Goal: Task Accomplishment & Management: Use online tool/utility

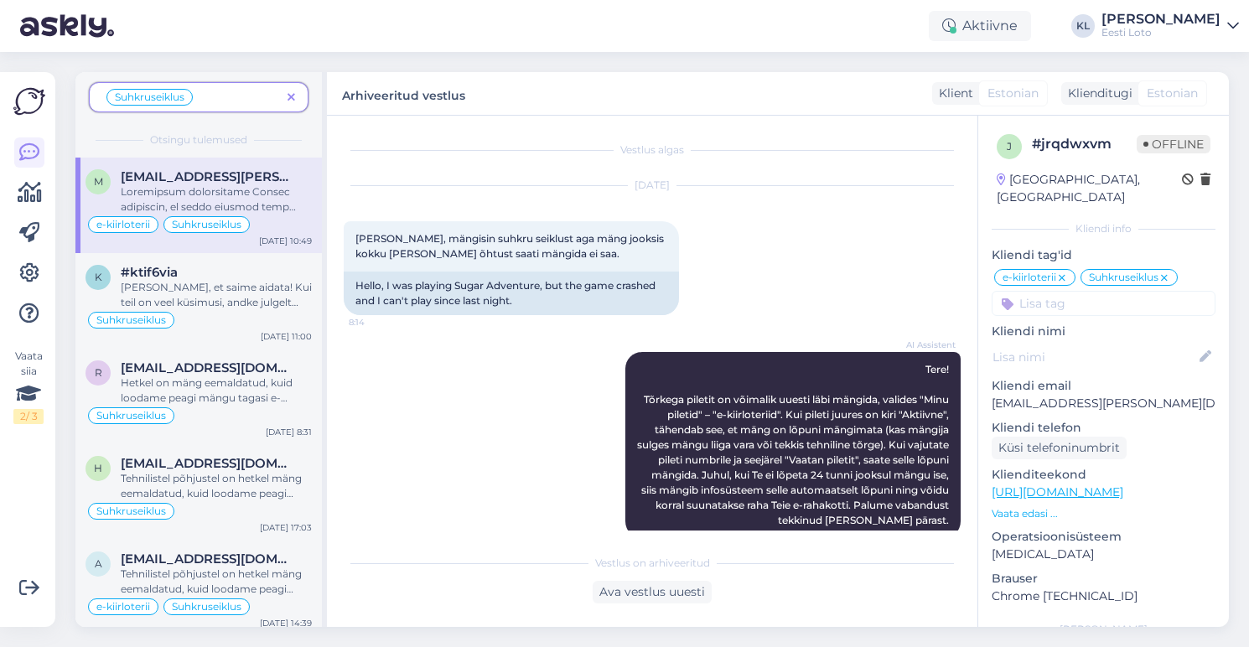
scroll to position [203, 0]
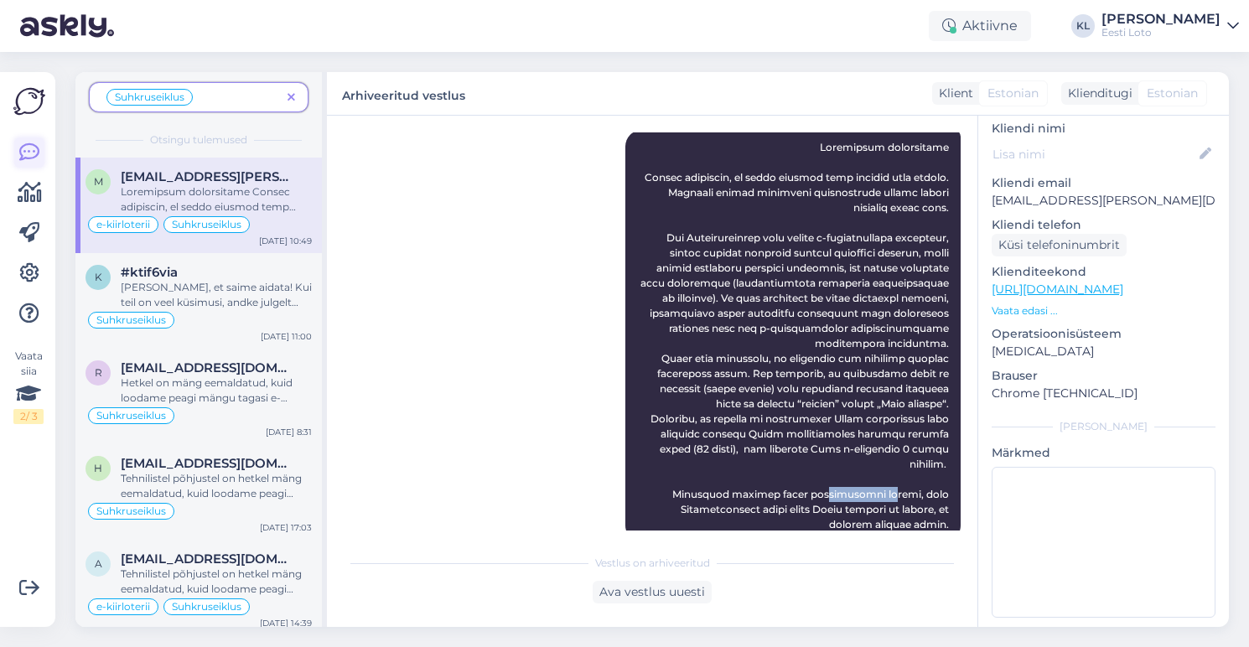
click at [23, 153] on icon at bounding box center [29, 153] width 20 height 20
click at [84, 35] on img at bounding box center [67, 26] width 94 height 52
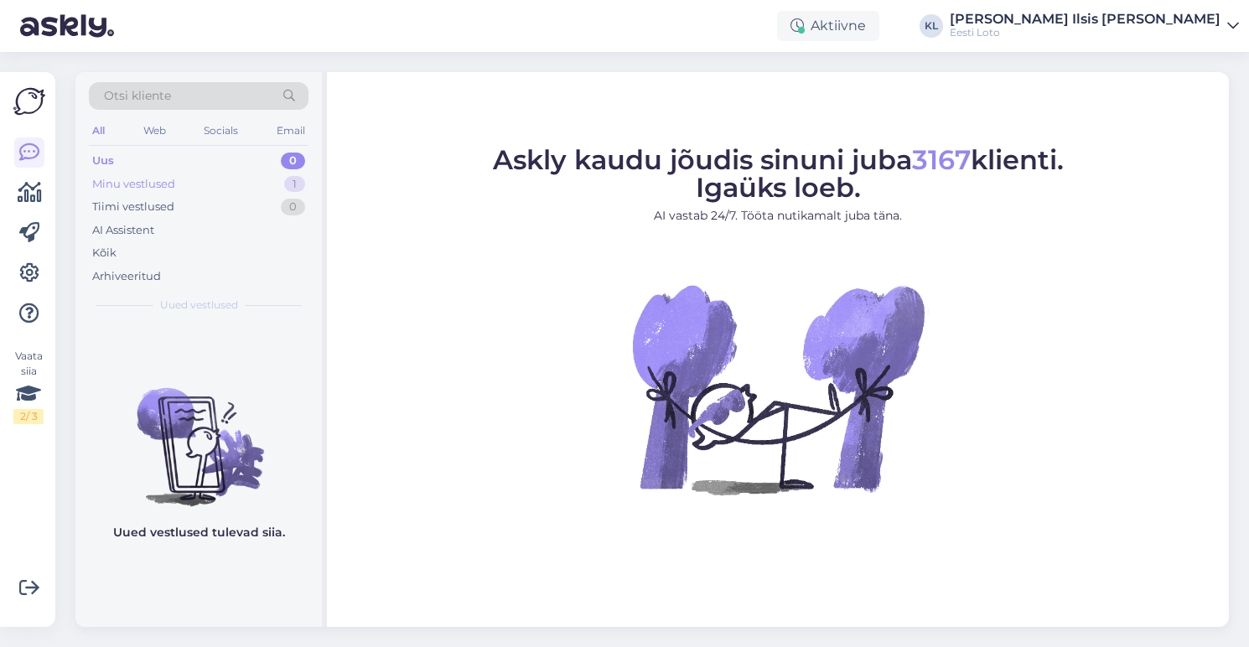
click at [186, 181] on div "Minu vestlused 1" at bounding box center [199, 184] width 220 height 23
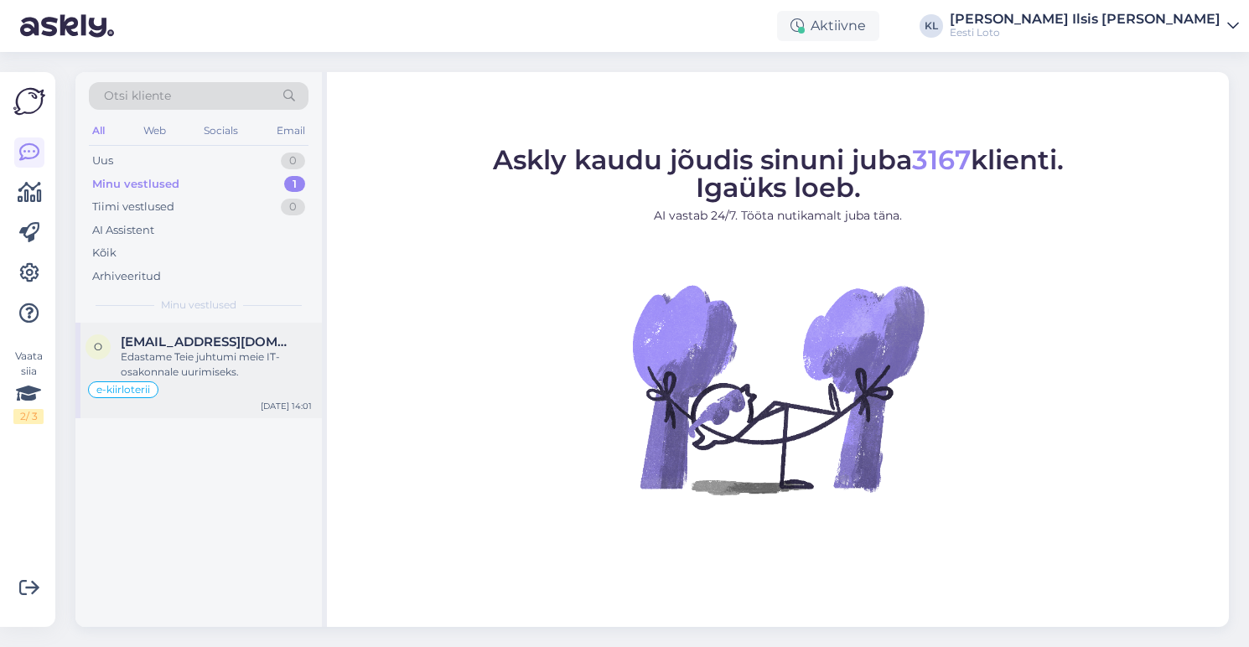
click at [245, 359] on div "Edastame Teie juhtumi meie IT-osakonnale uurimiseks." at bounding box center [216, 365] width 191 height 30
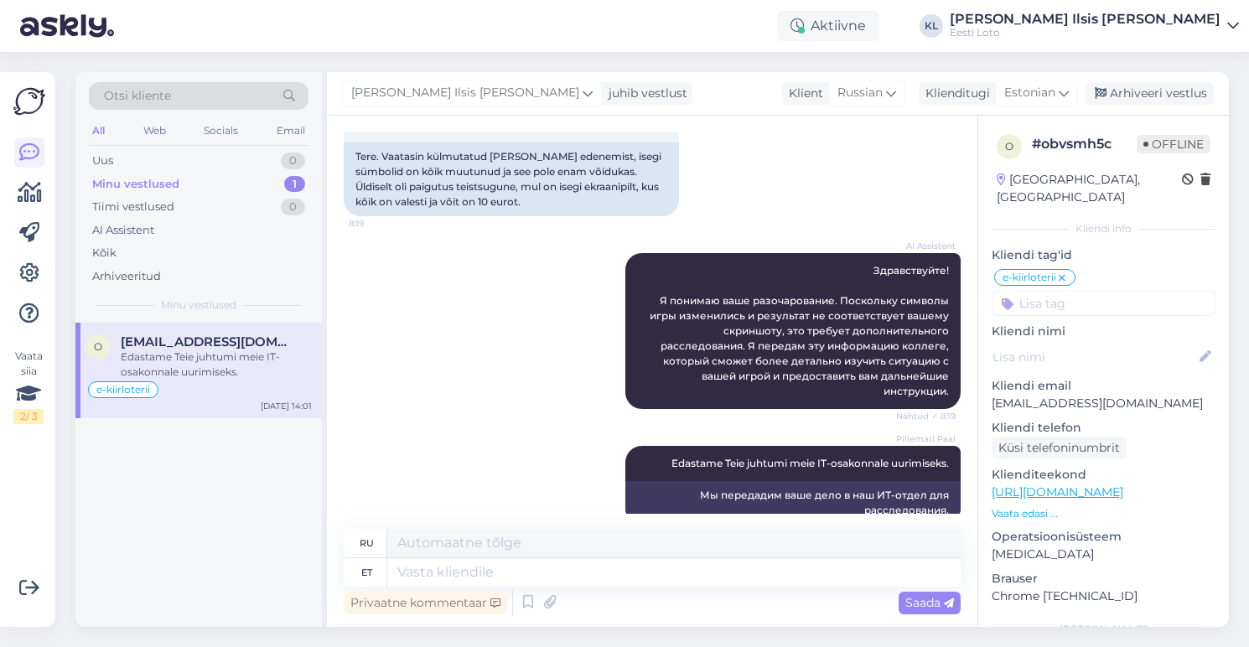
scroll to position [1126, 0]
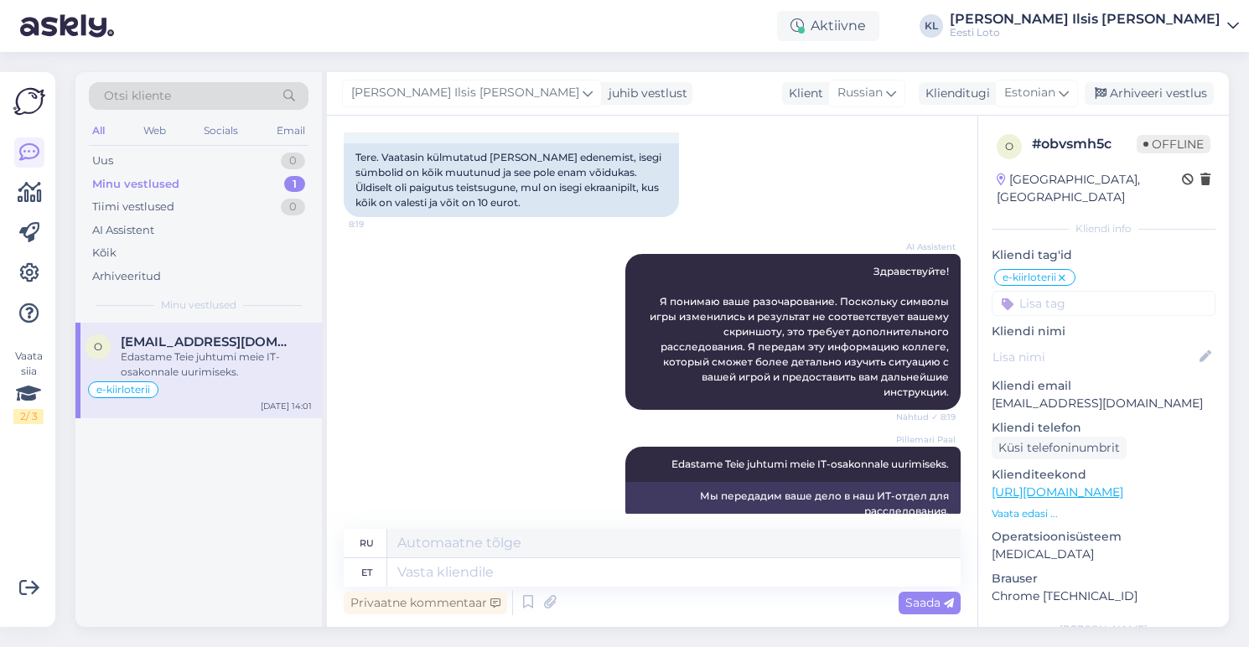
click at [1158, 81] on div "Kristiina Ilsis Laur juhib vestlust Klient Russian Klienditugi Estonian Arhivee…" at bounding box center [778, 94] width 902 height 44
click at [1154, 92] on div "Arhiveeri vestlus" at bounding box center [1149, 93] width 129 height 23
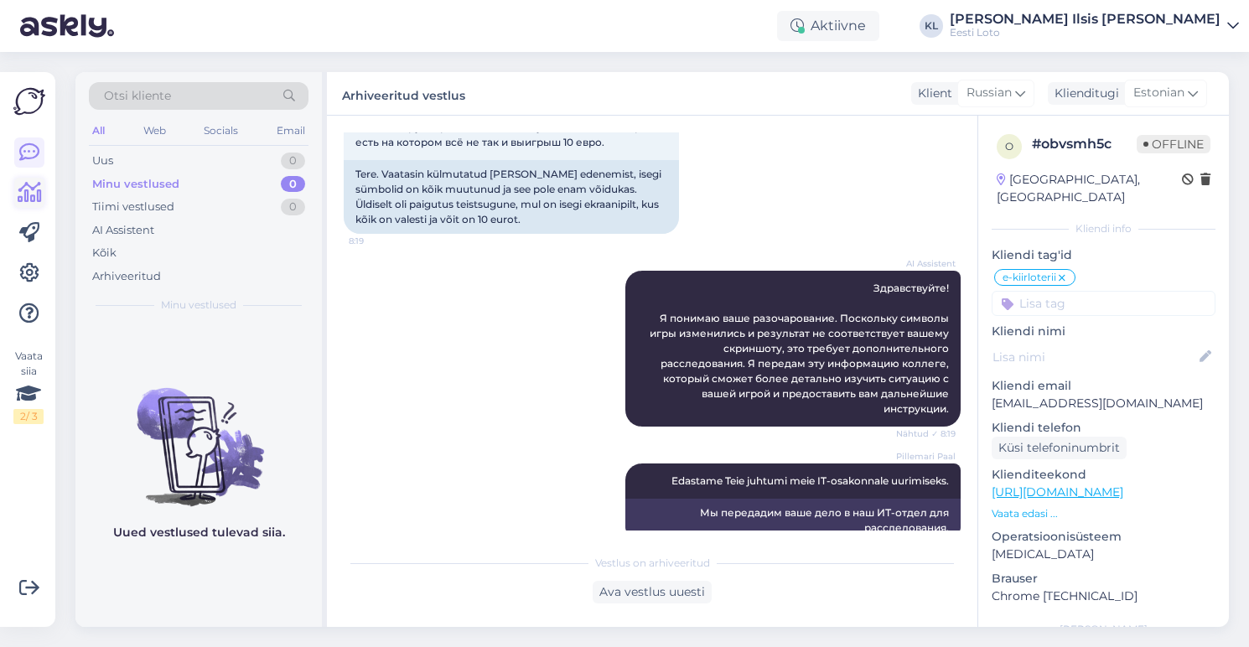
click at [35, 192] on icon at bounding box center [30, 193] width 24 height 20
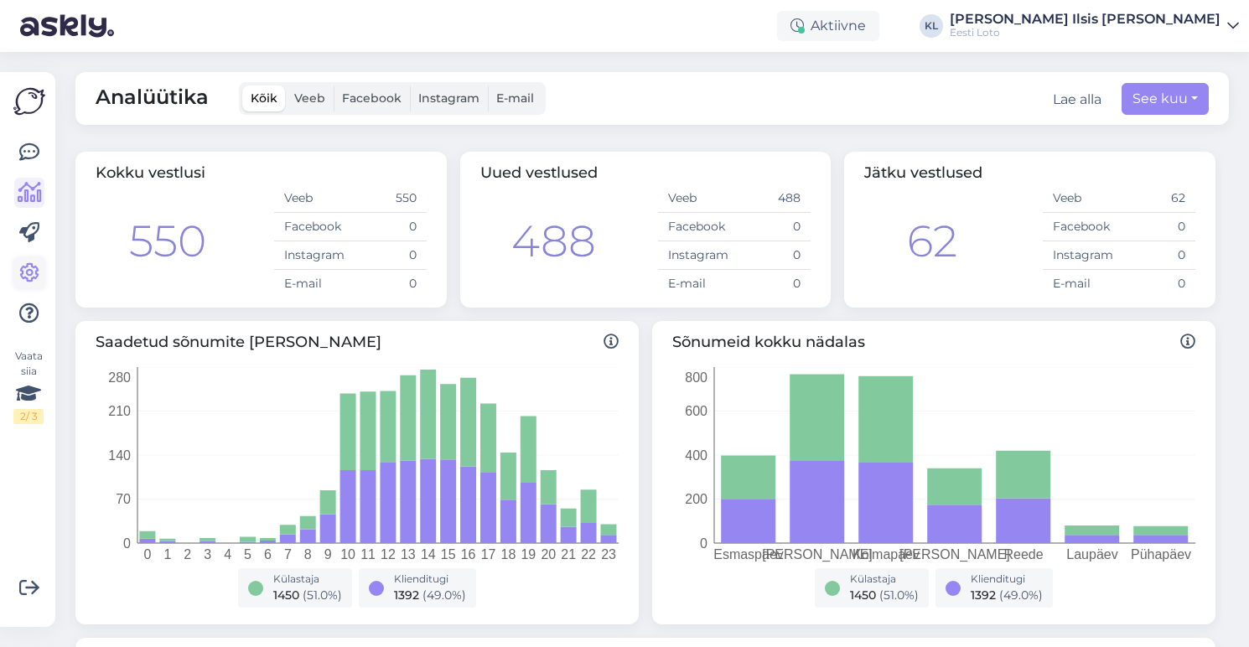
click at [24, 269] on icon at bounding box center [29, 273] width 20 height 20
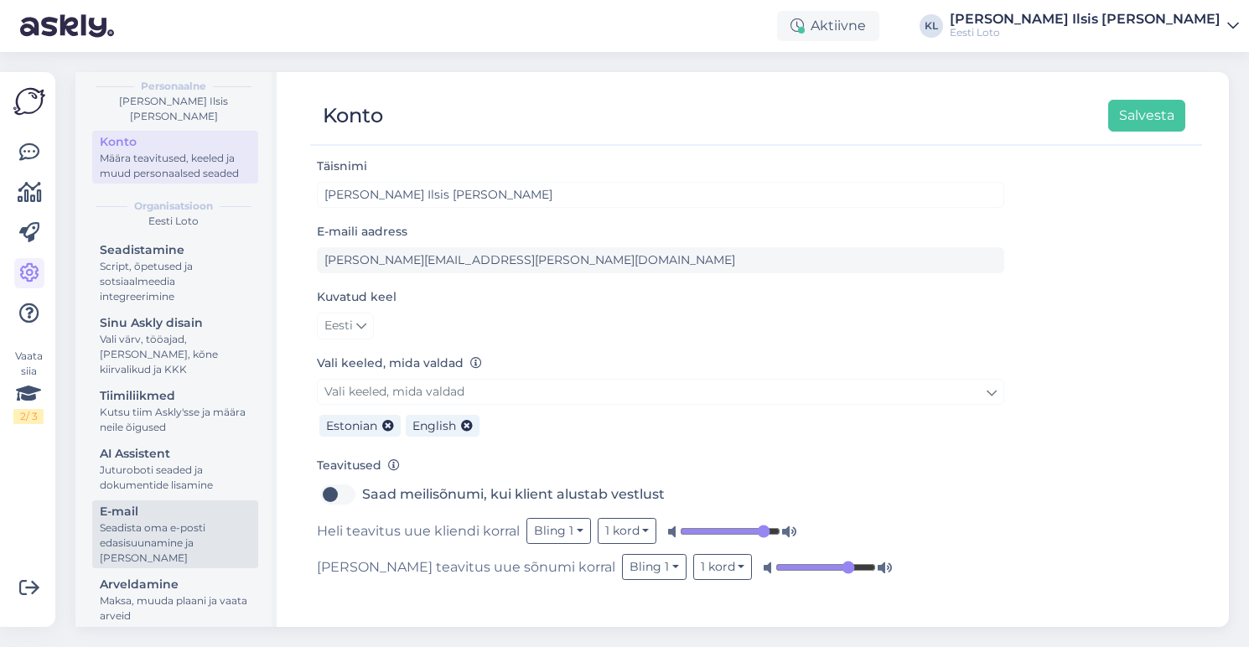
scroll to position [58, 0]
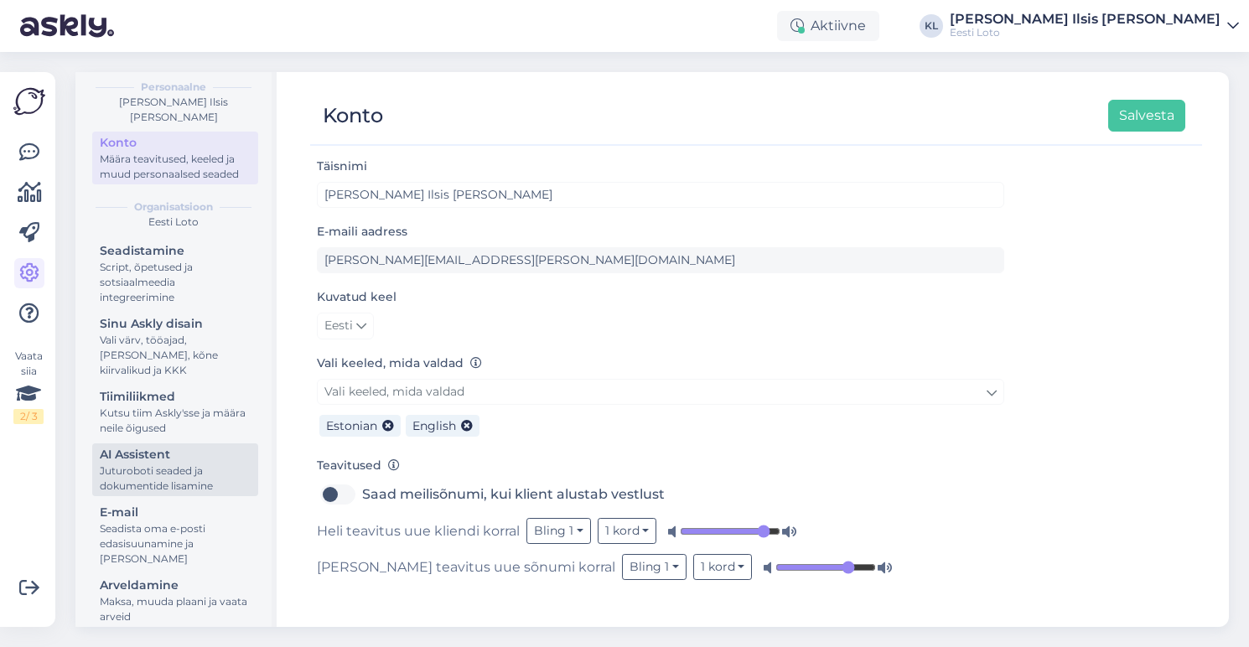
click at [160, 464] on div "Juturoboti seaded ja dokumentide lisamine" at bounding box center [175, 479] width 151 height 30
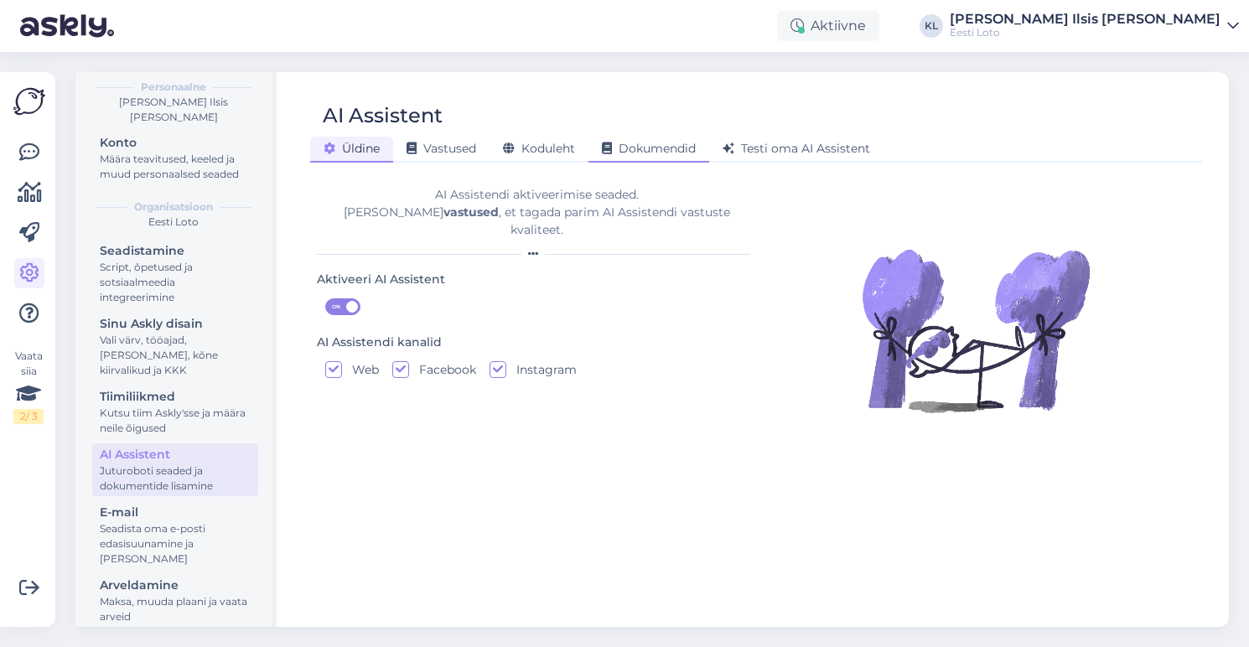
click at [656, 151] on span "Dokumendid" at bounding box center [649, 148] width 94 height 15
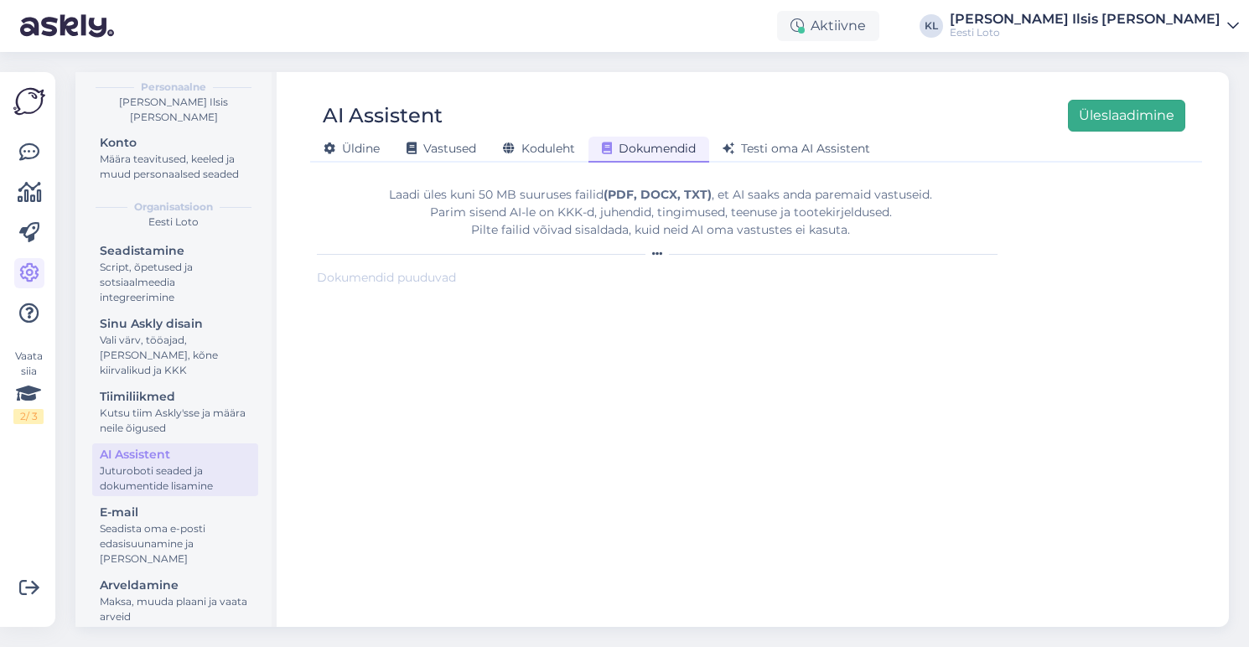
click at [1089, 120] on button "Üleslaadimine" at bounding box center [1126, 116] width 117 height 32
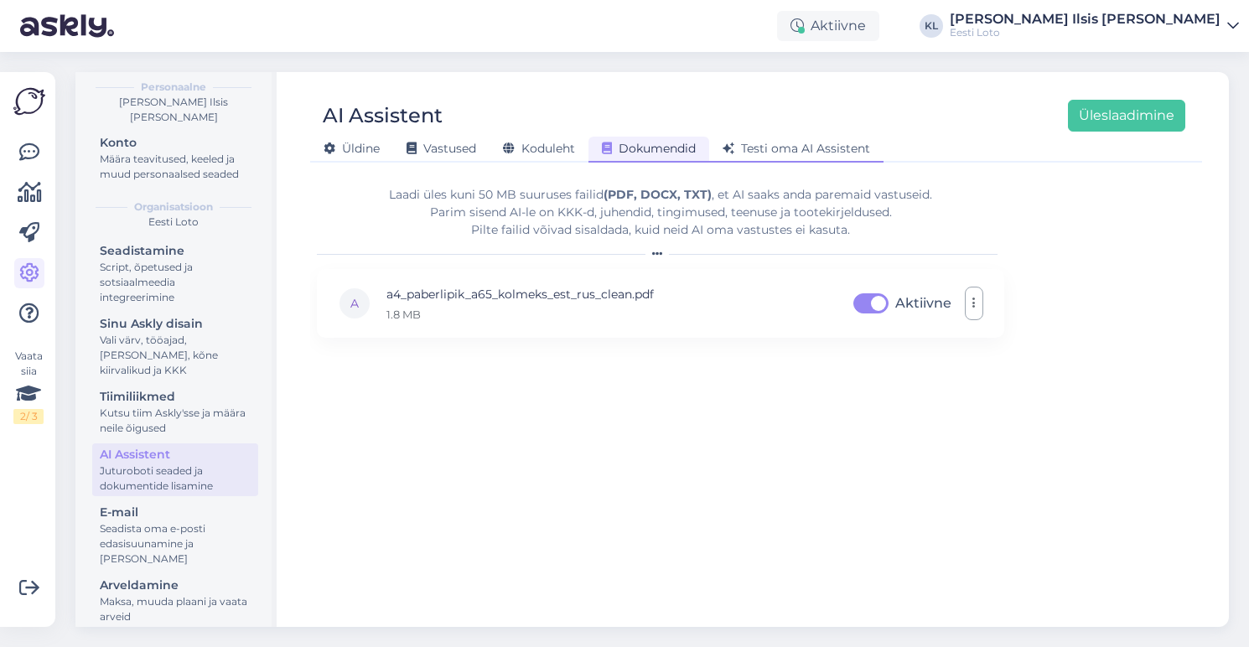
click at [814, 144] on span "Testi oma AI Assistent" at bounding box center [797, 148] width 148 height 15
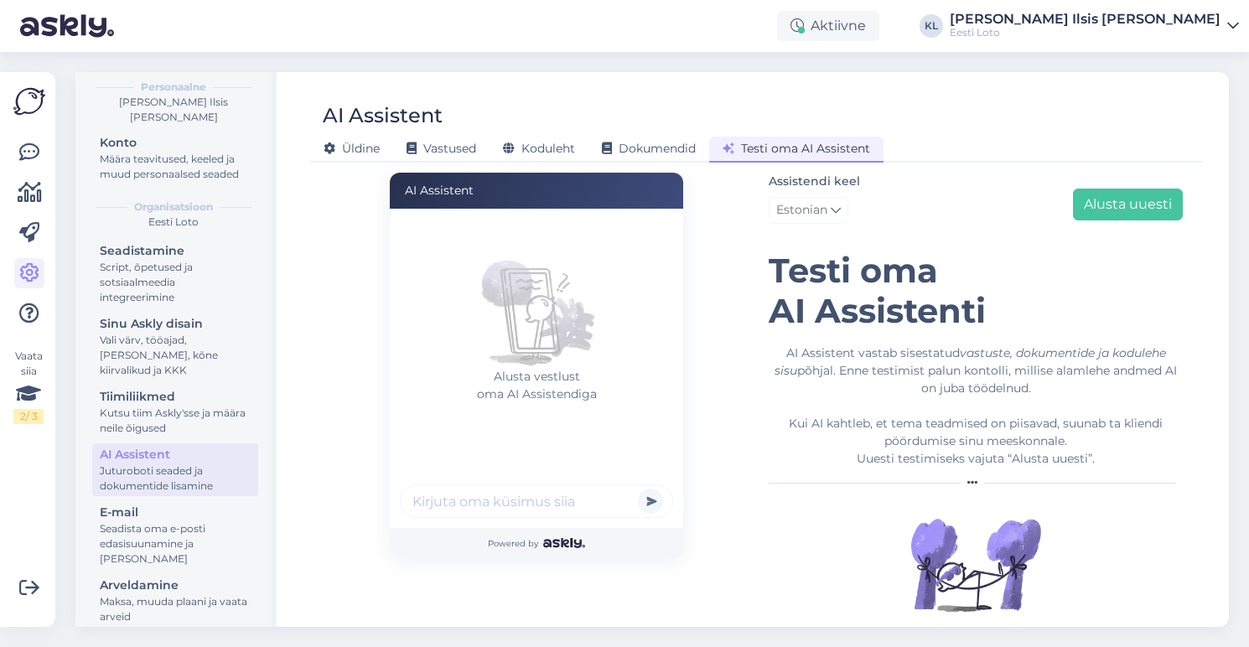
click at [496, 507] on input "text" at bounding box center [536, 502] width 273 height 34
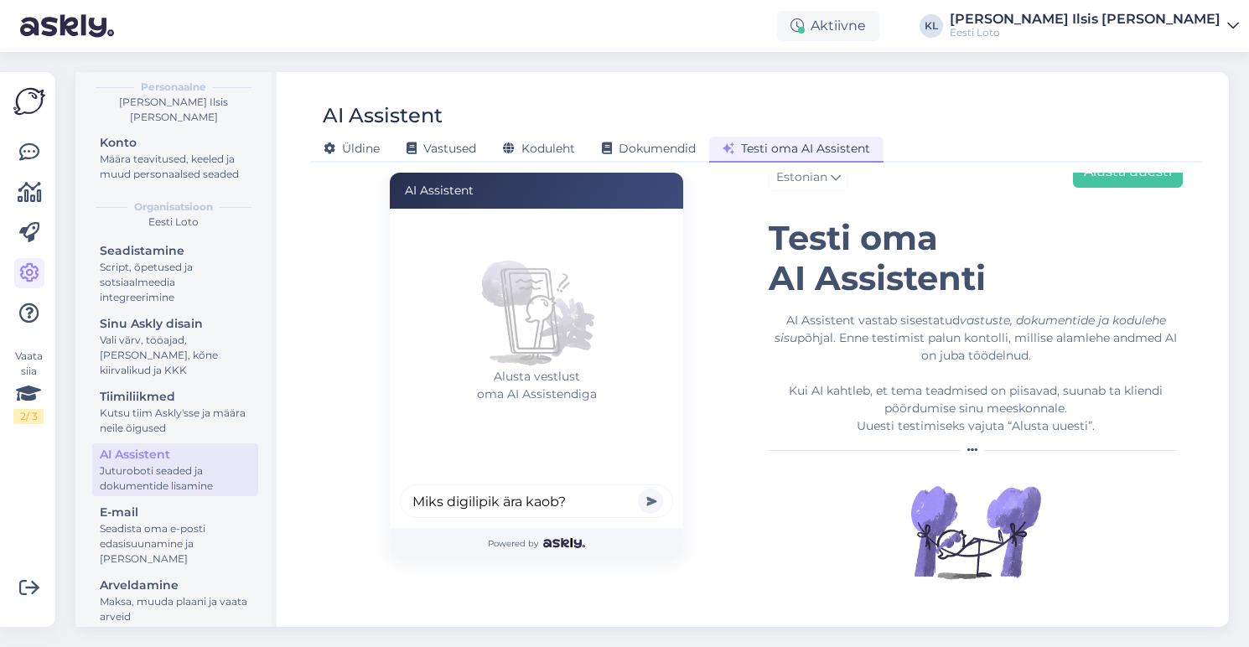
type input "Miks digilipik ära kaob?"
click at [651, 501] on button "submit" at bounding box center [650, 501] width 25 height 25
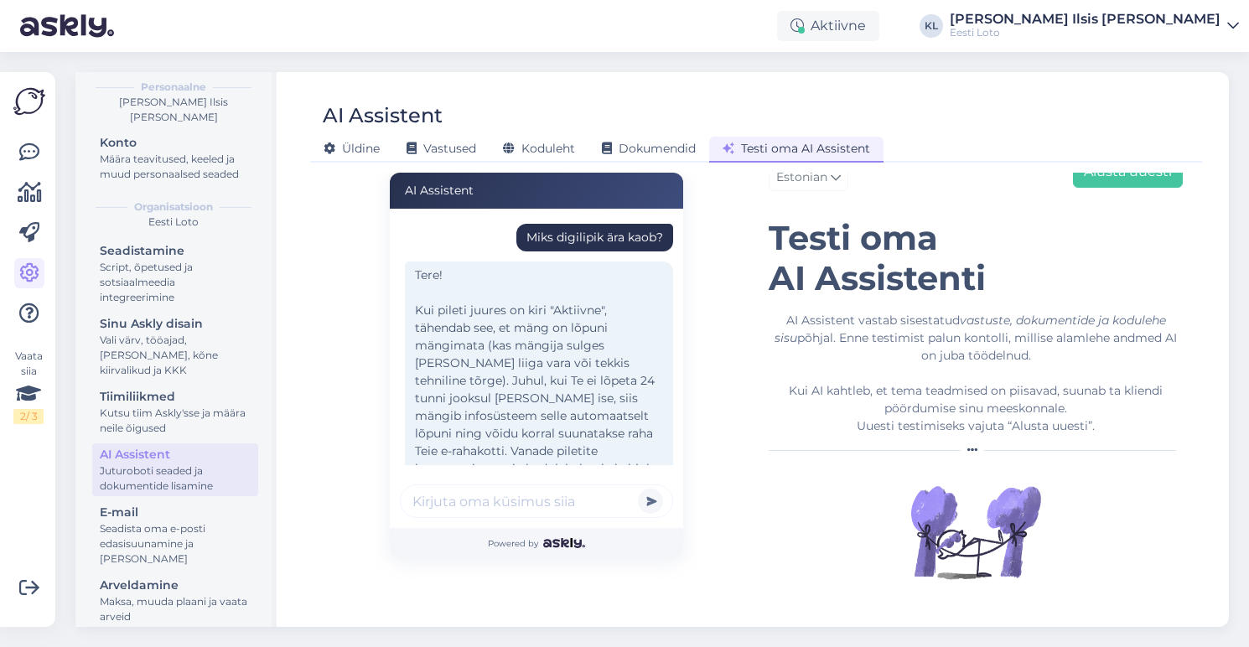
scroll to position [38, 0]
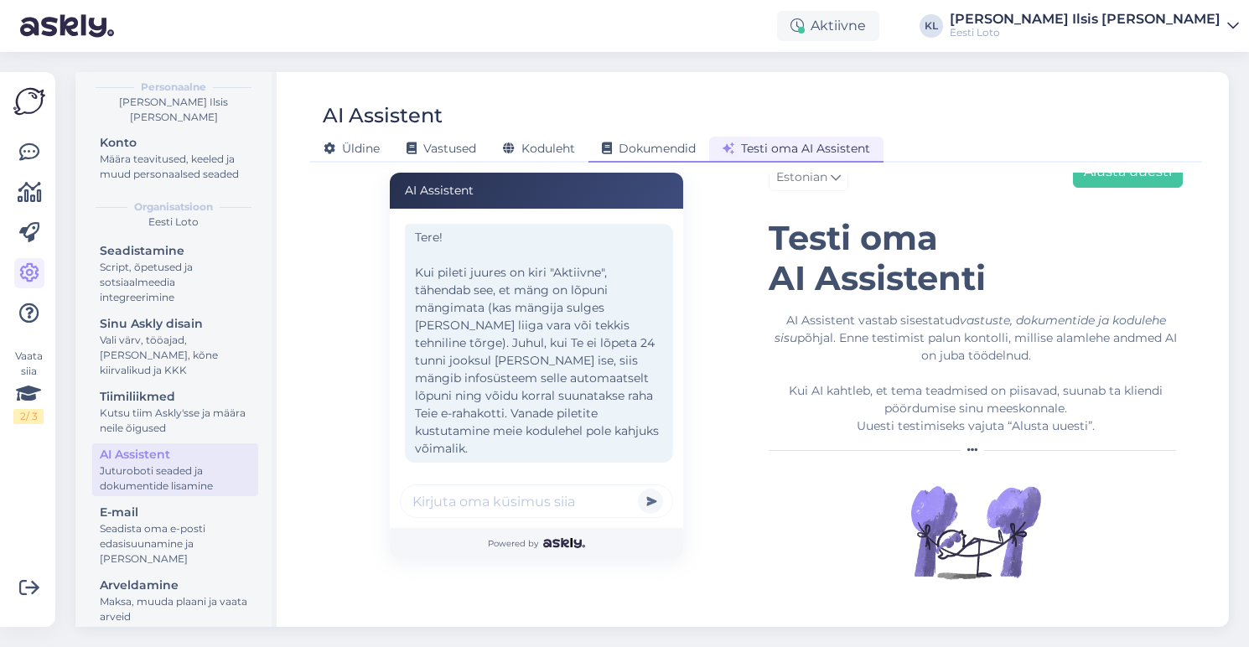
click at [677, 142] on span "Dokumendid" at bounding box center [649, 148] width 94 height 15
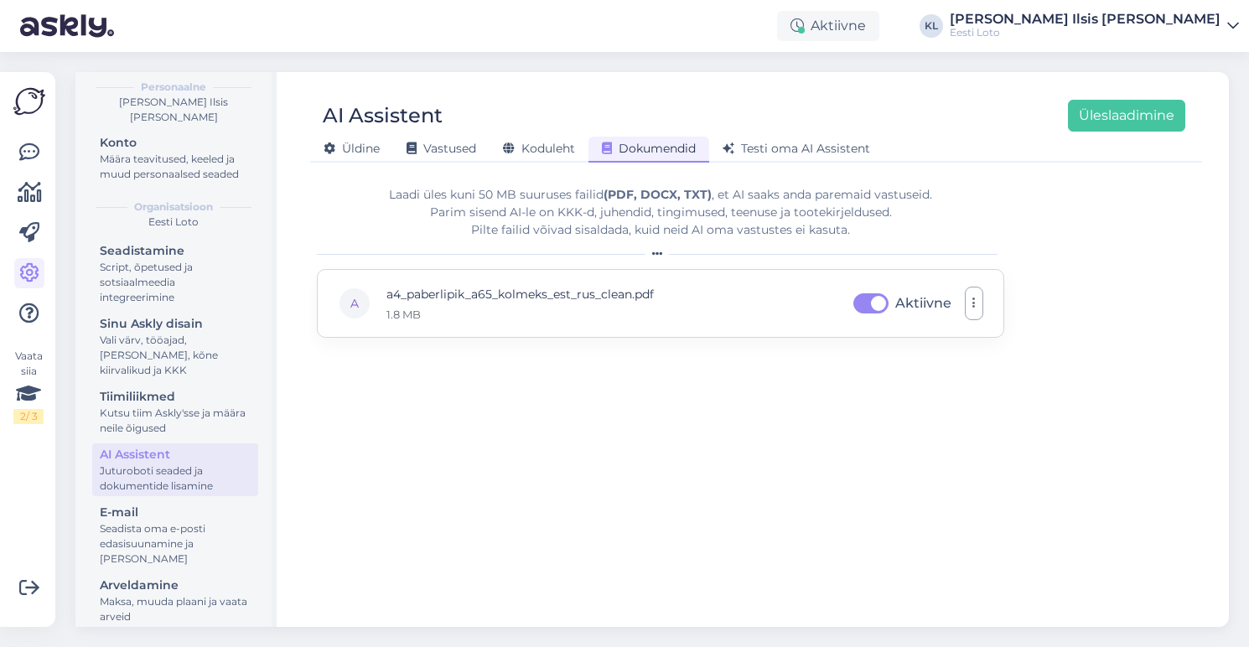
click at [978, 310] on button "button" at bounding box center [974, 304] width 18 height 34
click at [1128, 315] on div "Laadi üles kuni 50 MB suuruses failid (PDF, DOCX, TXT) , et AI saaks anda parem…" at bounding box center [756, 392] width 879 height 439
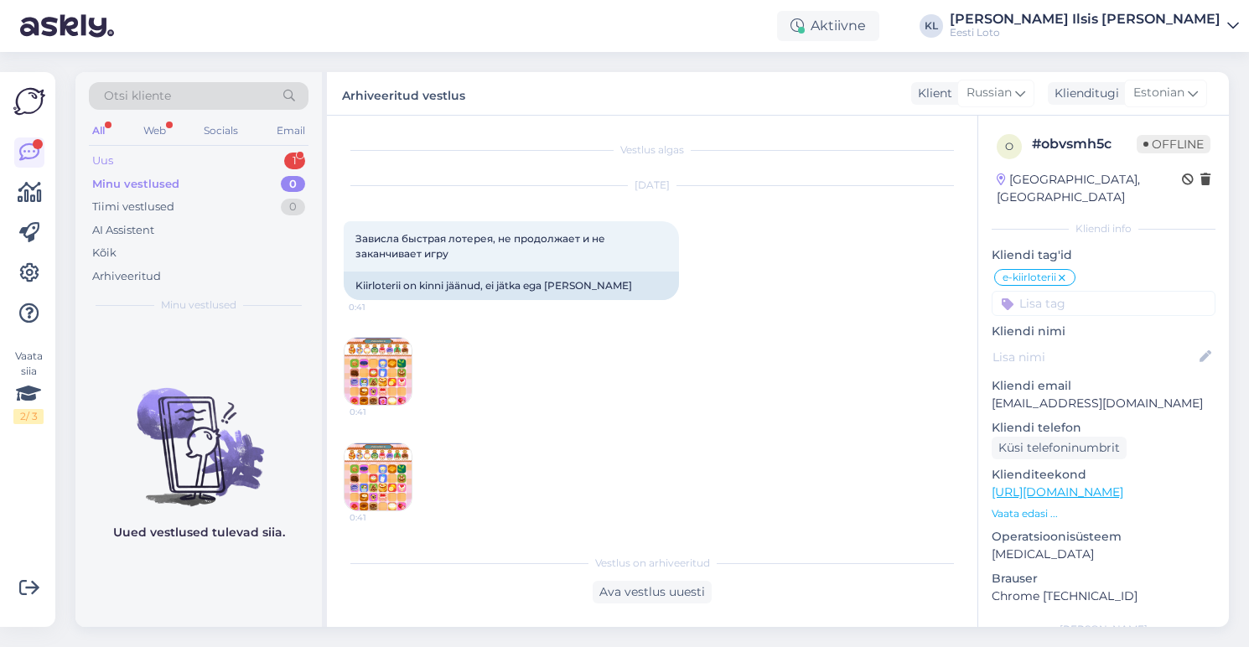
scroll to position [1126, 0]
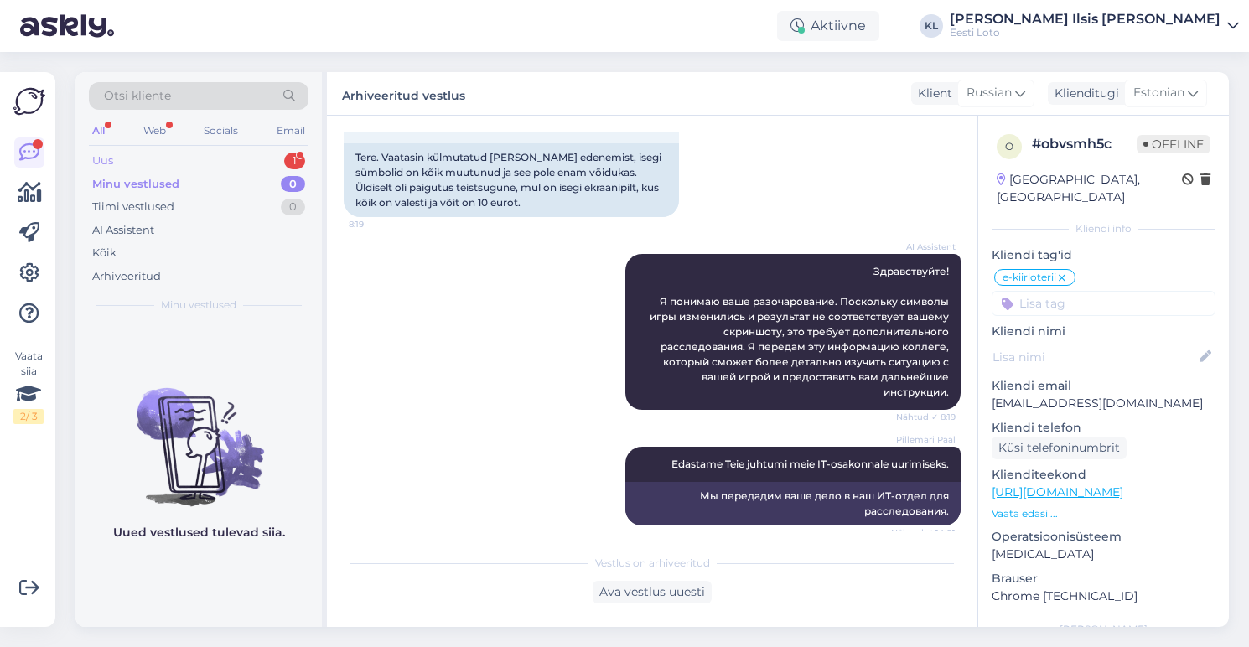
click at [139, 156] on div "Uus 1" at bounding box center [199, 160] width 220 height 23
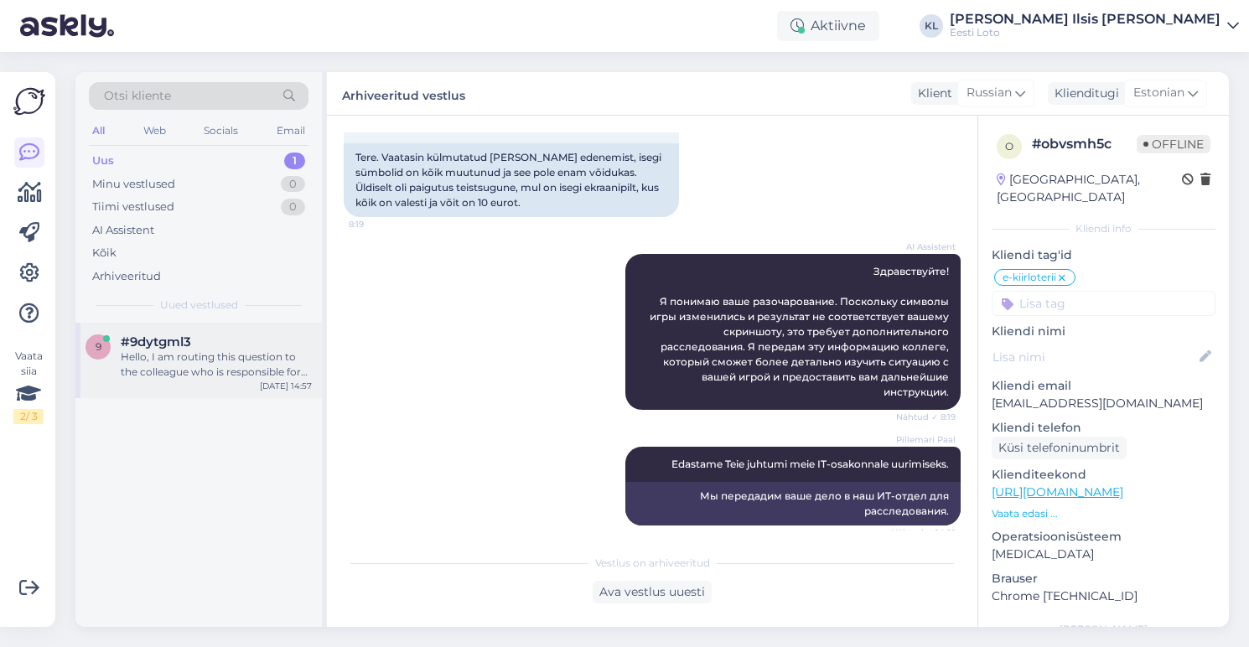
click at [163, 366] on div "Hello, I am routing this question to the colleague who is responsible for this …" at bounding box center [216, 365] width 191 height 30
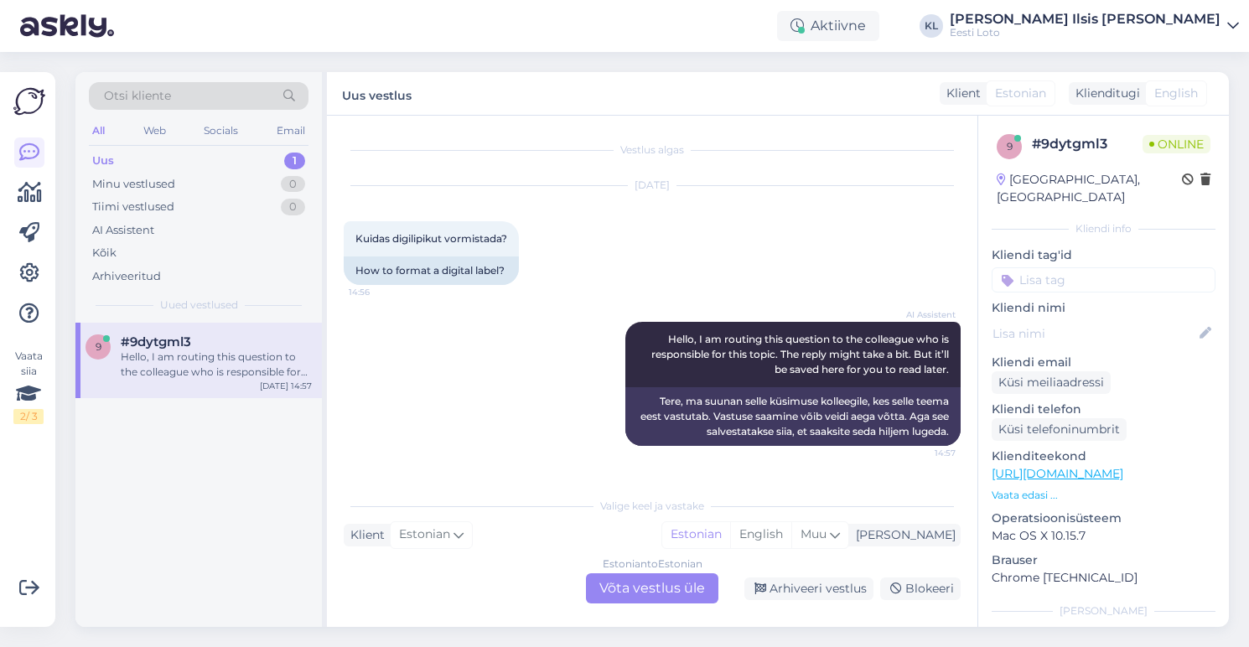
click at [643, 588] on div "Estonian to Estonian Võta vestlus üle" at bounding box center [652, 588] width 132 height 30
